Goal: Navigation & Orientation: Find specific page/section

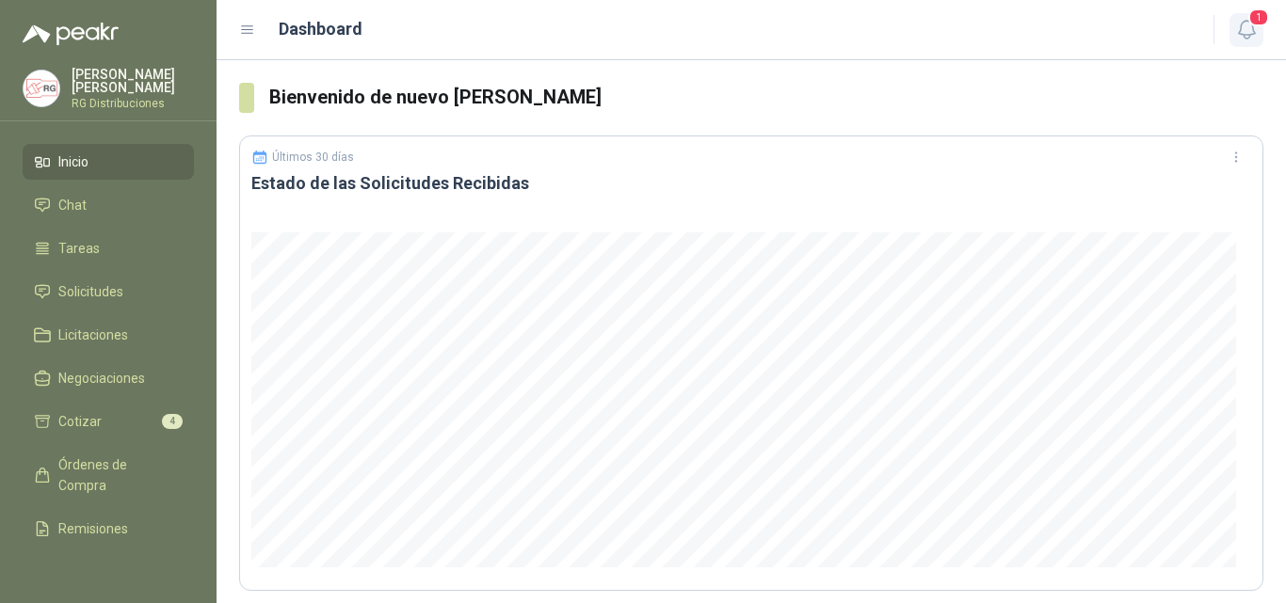
click at [1242, 31] on icon "button" at bounding box center [1247, 30] width 24 height 24
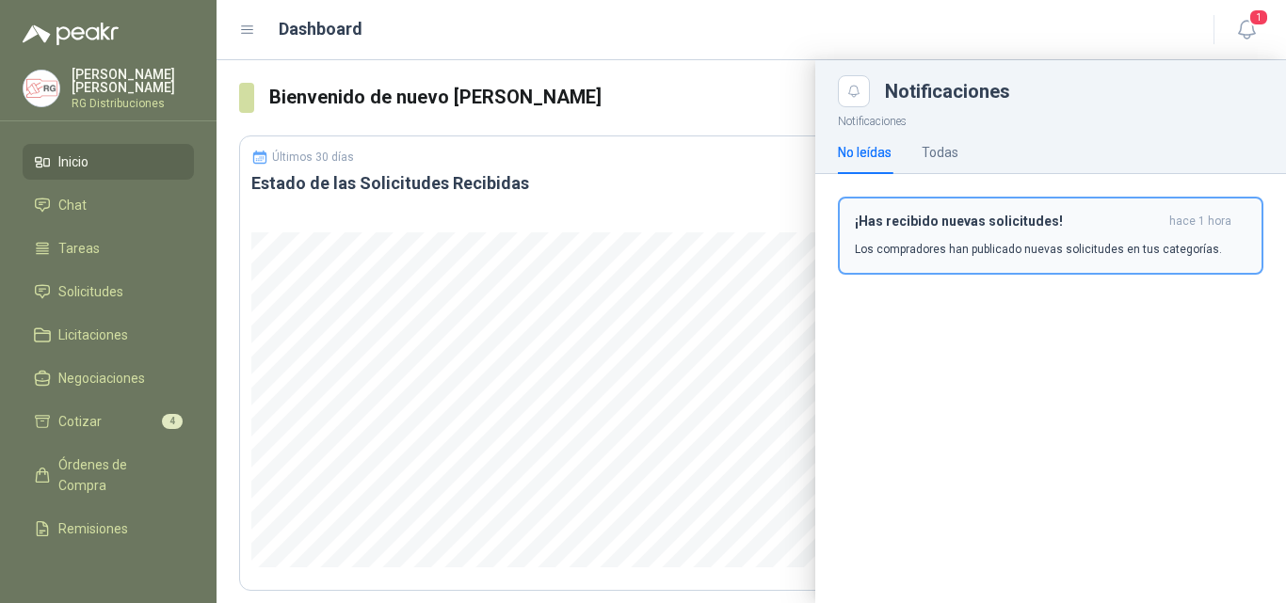
click at [1073, 247] on p "Los compradores han publicado nuevas solicitudes en tus categorías." at bounding box center [1038, 249] width 367 height 17
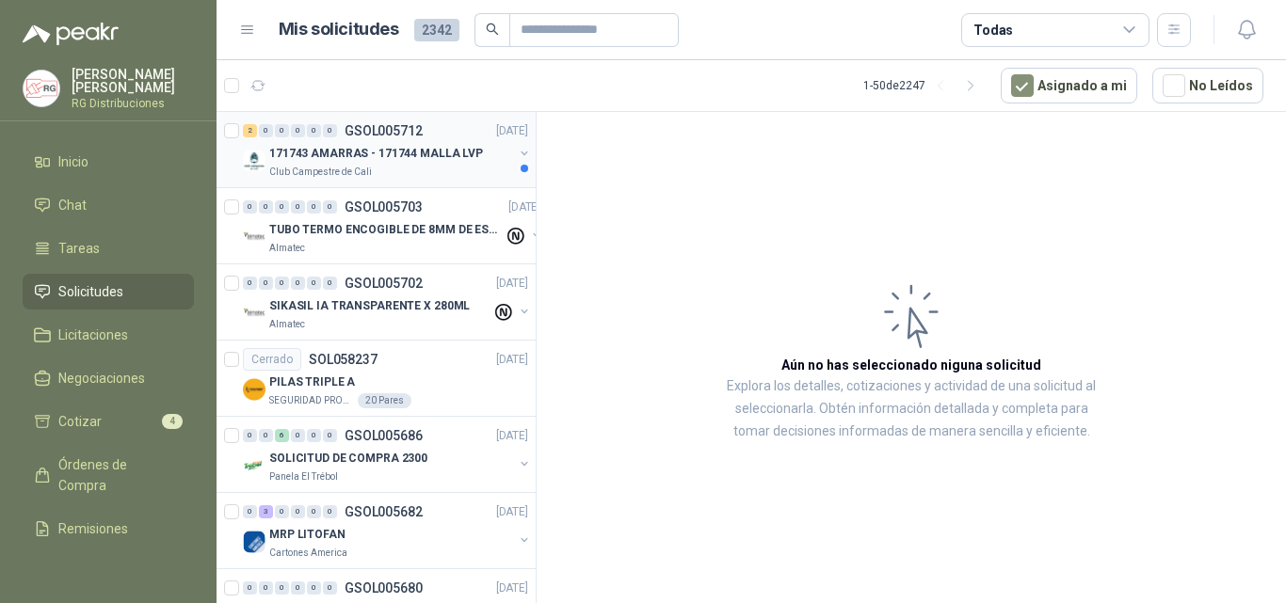
click at [408, 160] on p "171743 AMARRAS - 171744 MALLA LVP" at bounding box center [376, 154] width 214 height 18
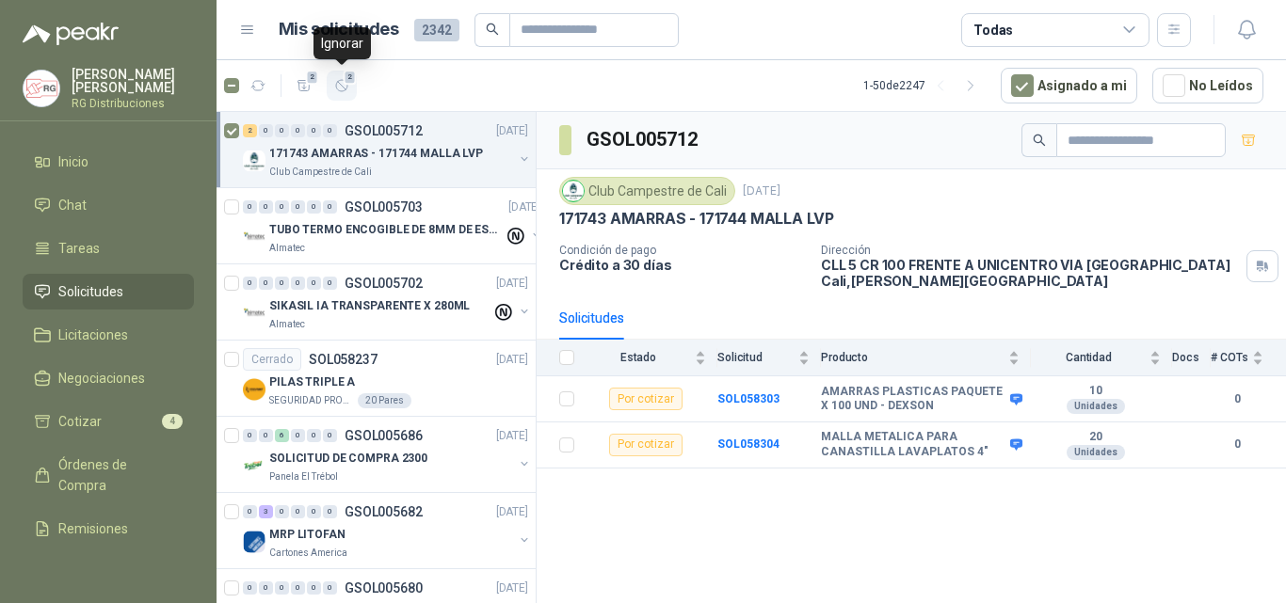
click at [349, 87] on icon "button" at bounding box center [342, 86] width 16 height 16
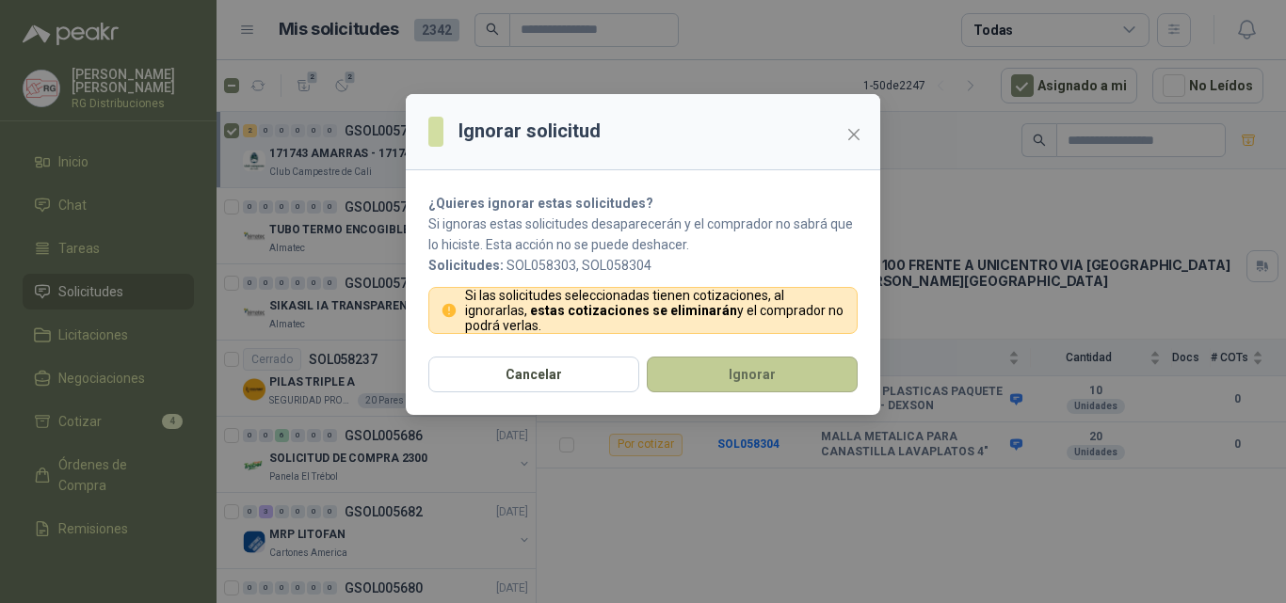
click at [778, 371] on button "Ignorar" at bounding box center [752, 375] width 211 height 36
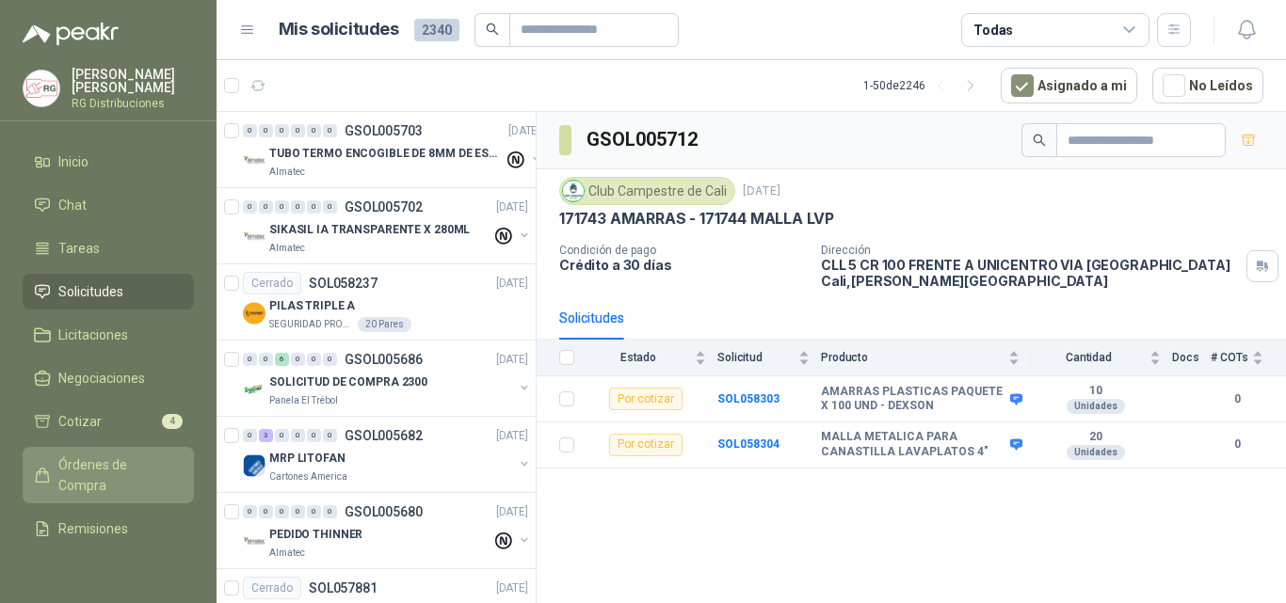
click at [77, 462] on span "Órdenes de Compra" at bounding box center [117, 475] width 118 height 41
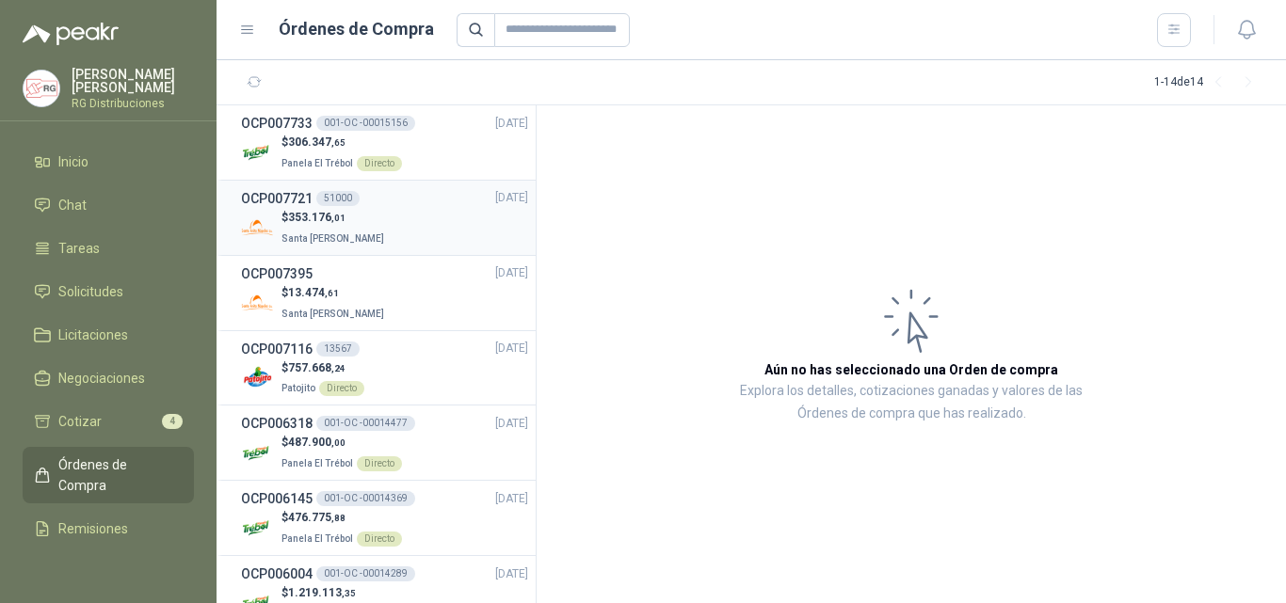
click at [467, 236] on div "$ 353.176 ,01 Santa [PERSON_NAME]" at bounding box center [384, 228] width 287 height 39
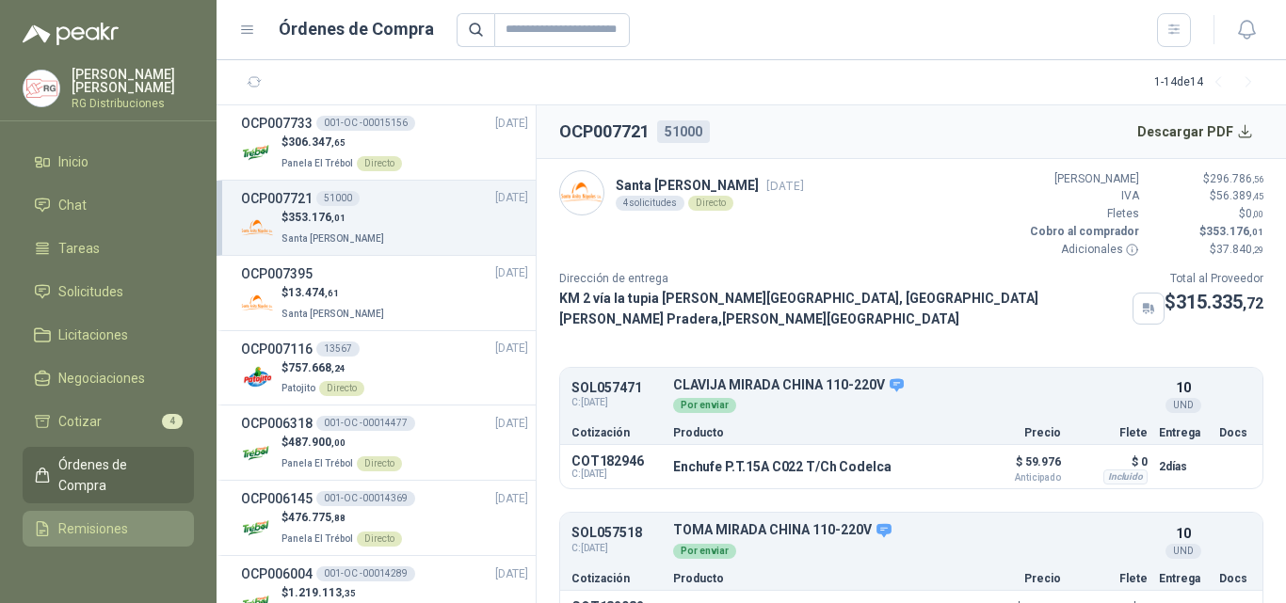
click at [89, 521] on span "Remisiones" at bounding box center [93, 529] width 70 height 21
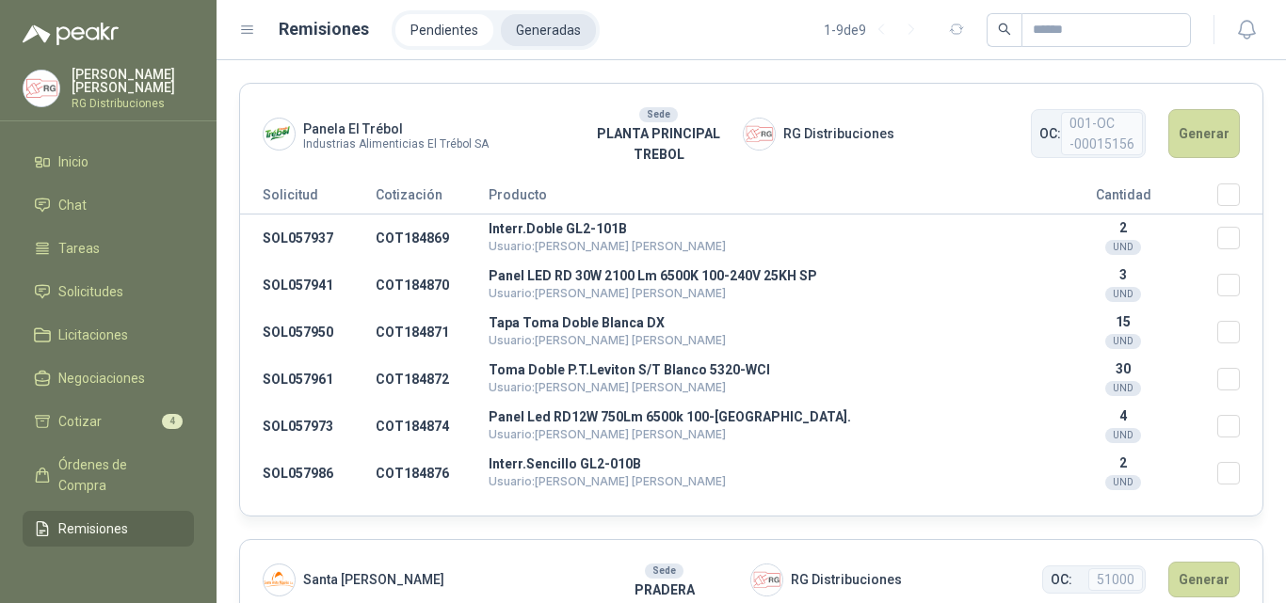
click at [560, 35] on li "Generadas" at bounding box center [548, 30] width 95 height 32
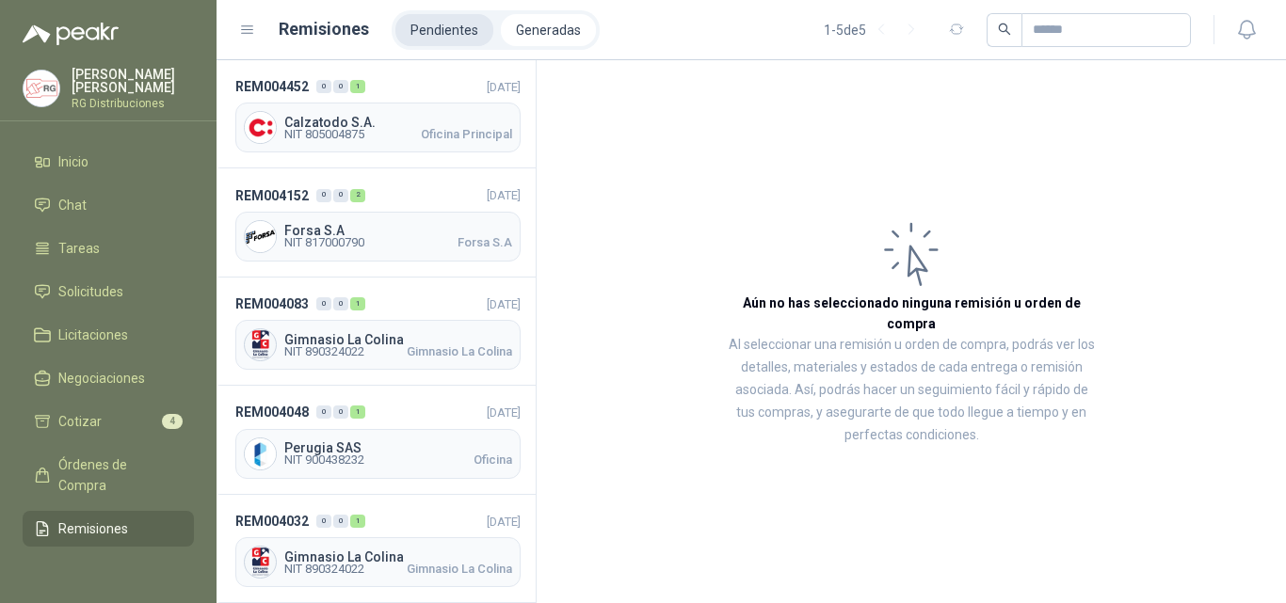
click at [455, 32] on li "Pendientes" at bounding box center [444, 30] width 98 height 32
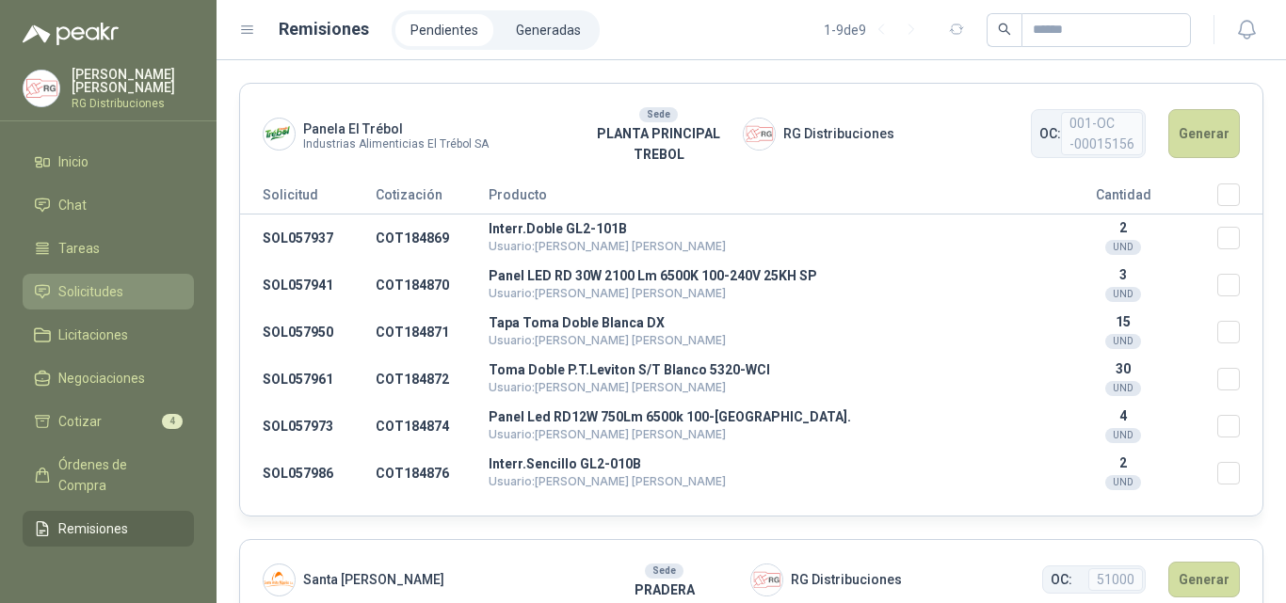
click at [99, 289] on span "Solicitudes" at bounding box center [90, 291] width 65 height 21
